Goal: Navigation & Orientation: Go to known website

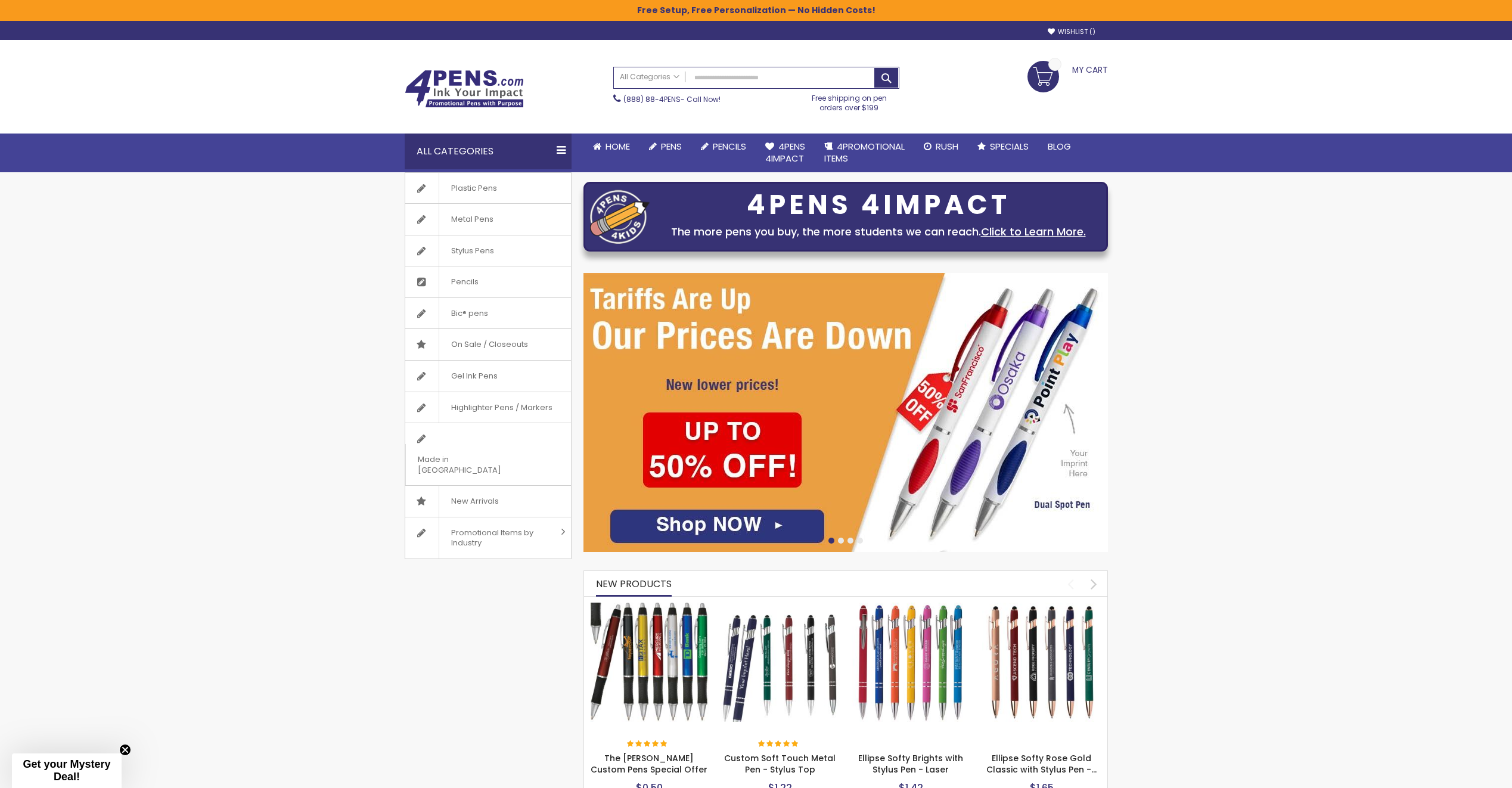
drag, startPoint x: 332, startPoint y: 253, endPoint x: 349, endPoint y: 394, distance: 142.0
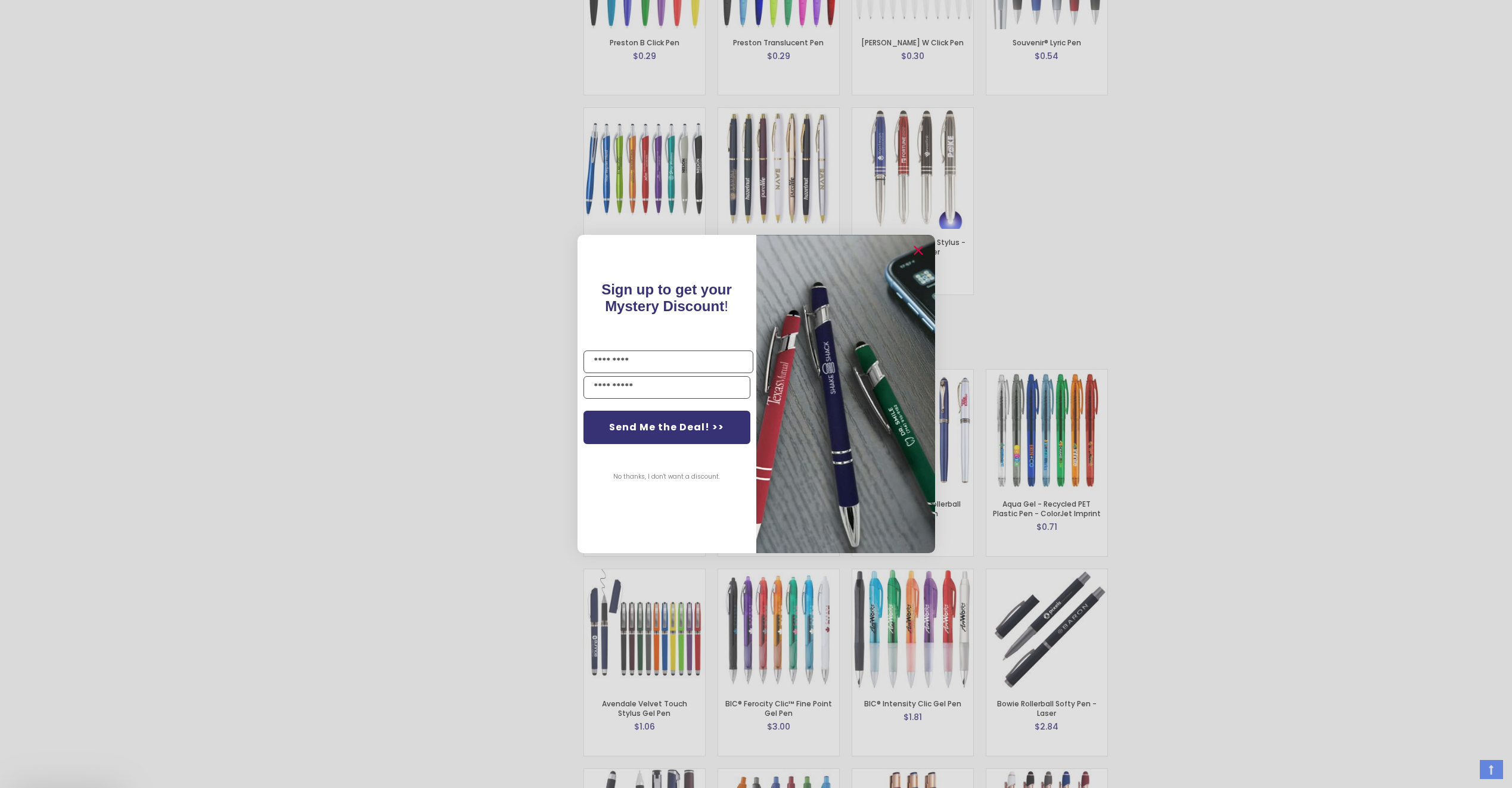
scroll to position [2657, 0]
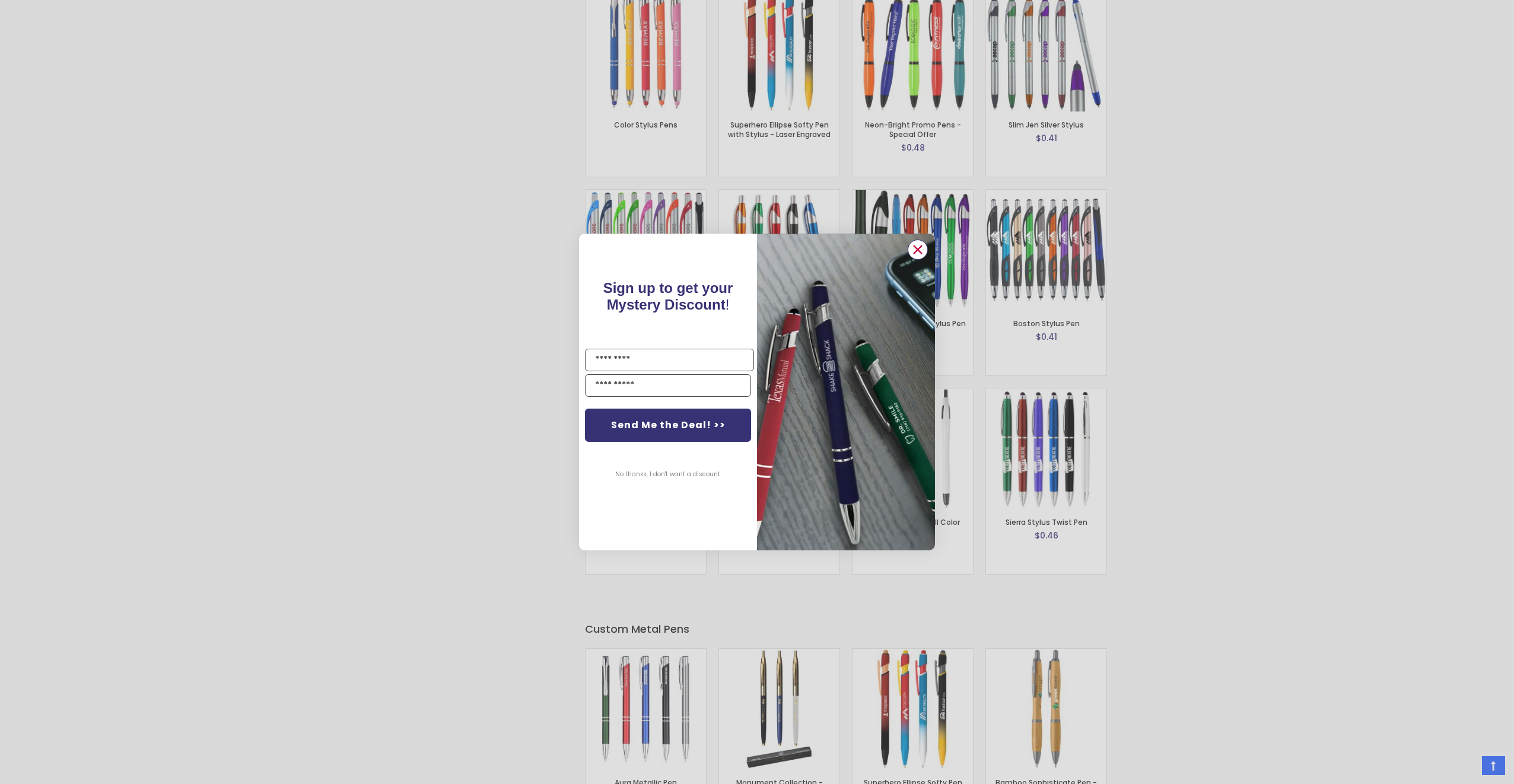
click at [918, 256] on circle "Close dialog" at bounding box center [918, 250] width 18 height 18
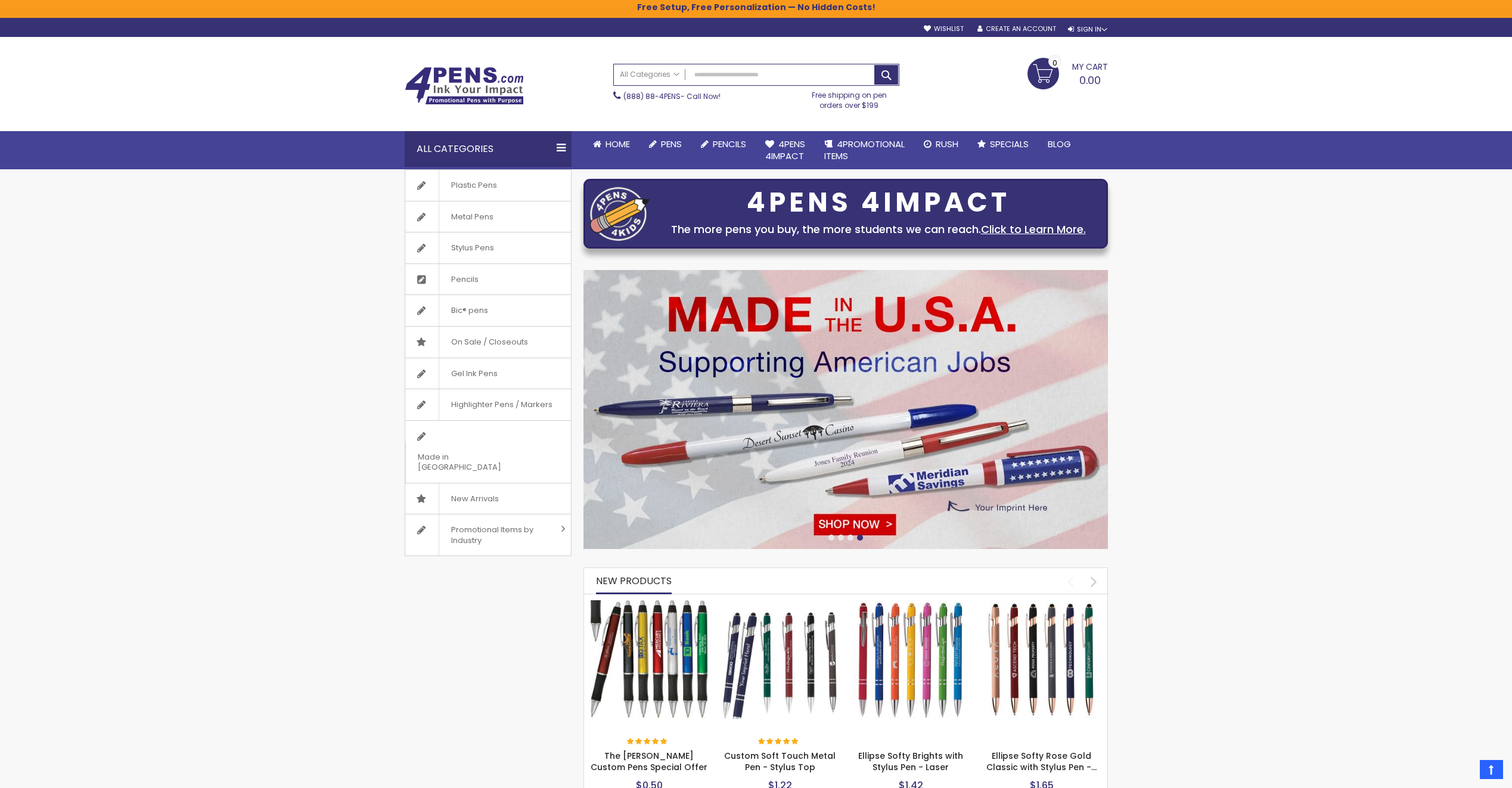
scroll to position [0, 0]
